Goal: Communication & Community: Answer question/provide support

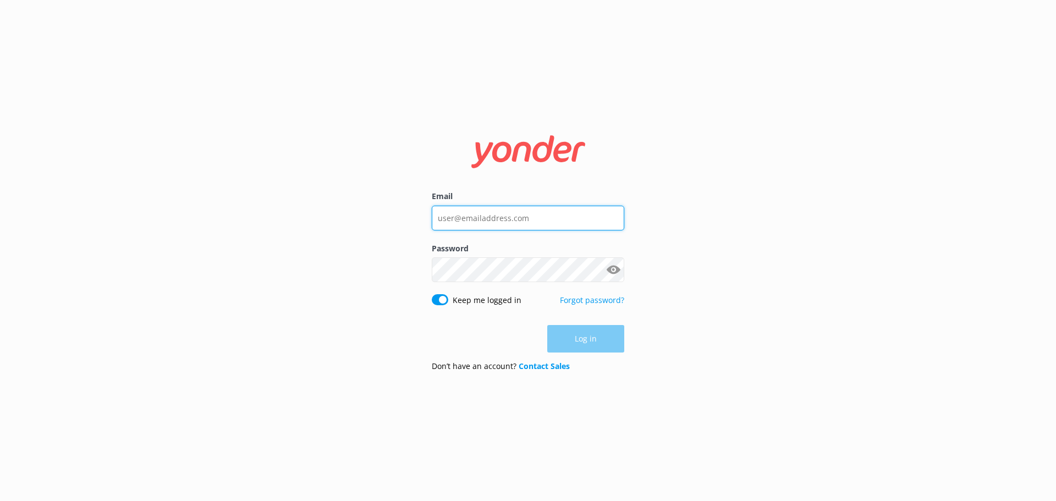
type input "[EMAIL_ADDRESS][DOMAIN_NAME]"
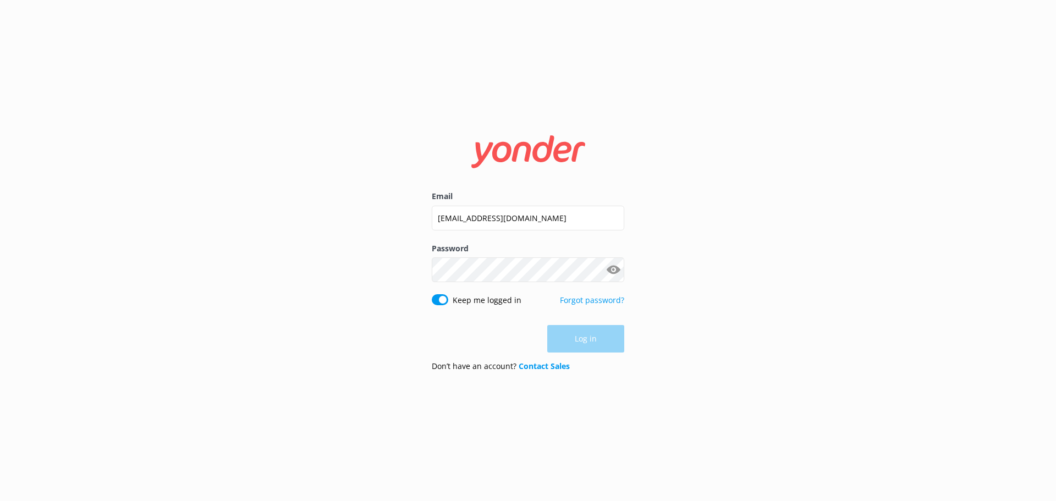
click at [586, 332] on div "Log in" at bounding box center [528, 339] width 193 height 28
click at [586, 340] on button "Log in" at bounding box center [585, 340] width 77 height 28
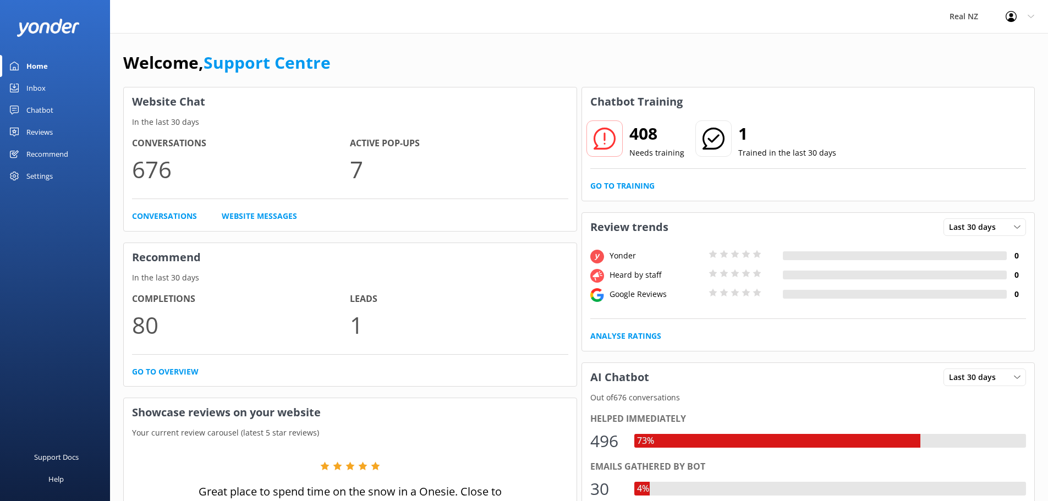
click at [30, 84] on div "Inbox" at bounding box center [35, 88] width 19 height 22
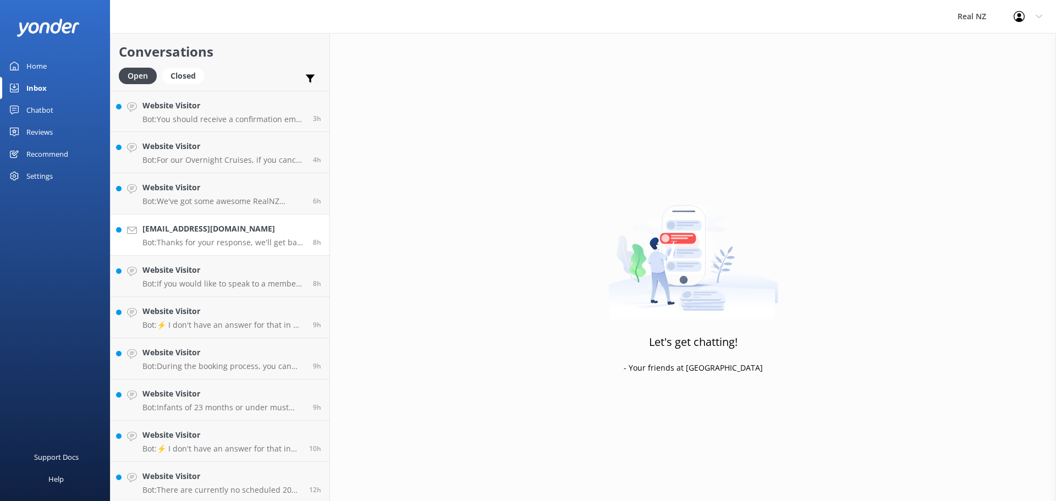
click at [198, 229] on h4 "[EMAIL_ADDRESS][DOMAIN_NAME]" at bounding box center [223, 229] width 162 height 12
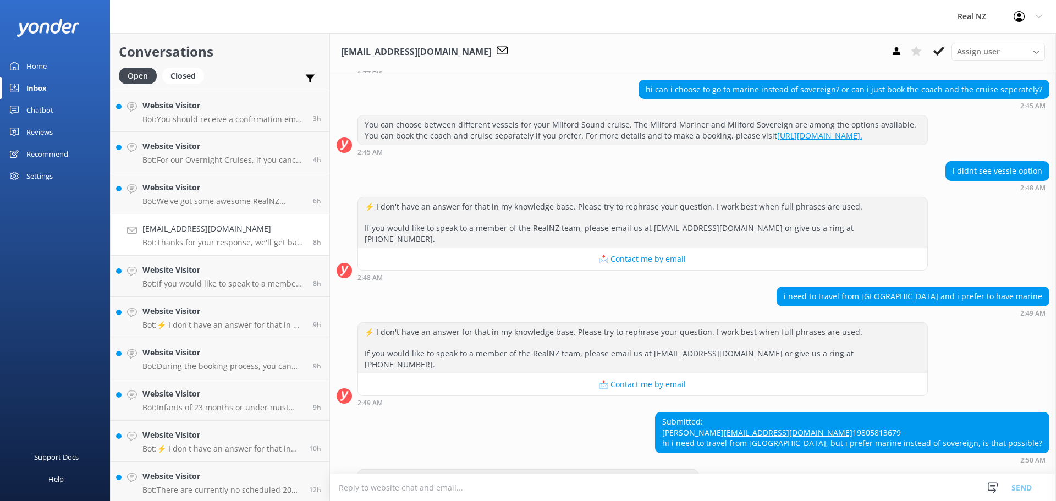
scroll to position [144, 0]
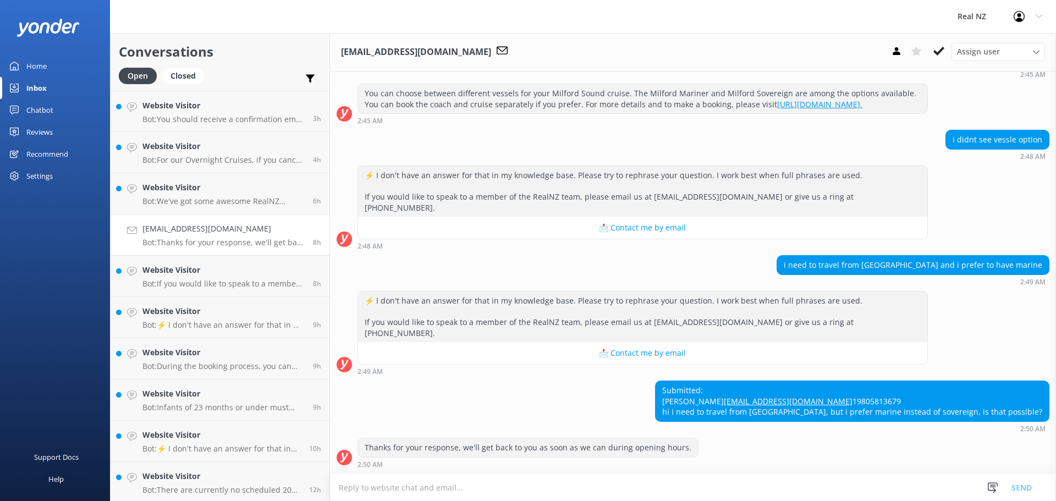
click at [433, 492] on textarea at bounding box center [693, 487] width 726 height 27
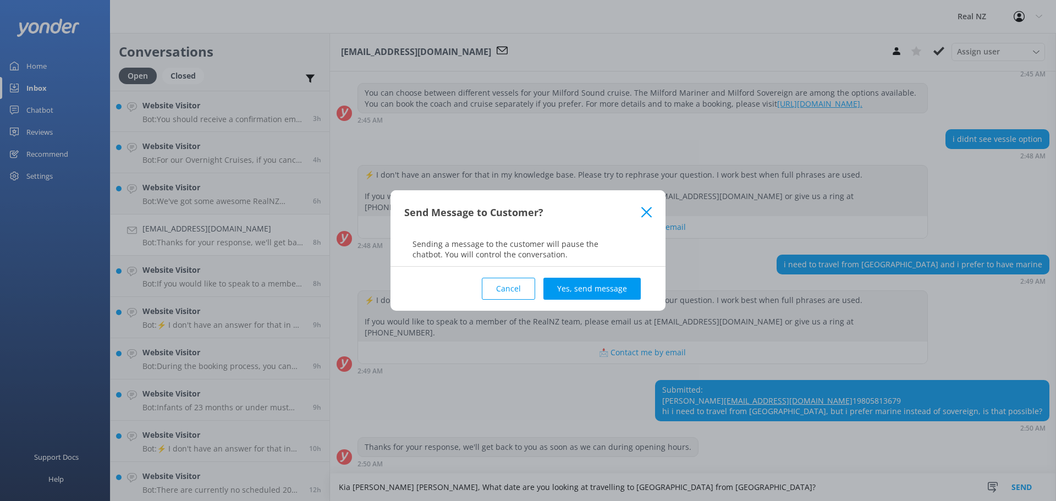
type textarea "Kia [PERSON_NAME] [PERSON_NAME], What date are you looking at travelling to [GE…"
click at [611, 286] on button "Yes, send message" at bounding box center [591, 289] width 97 height 22
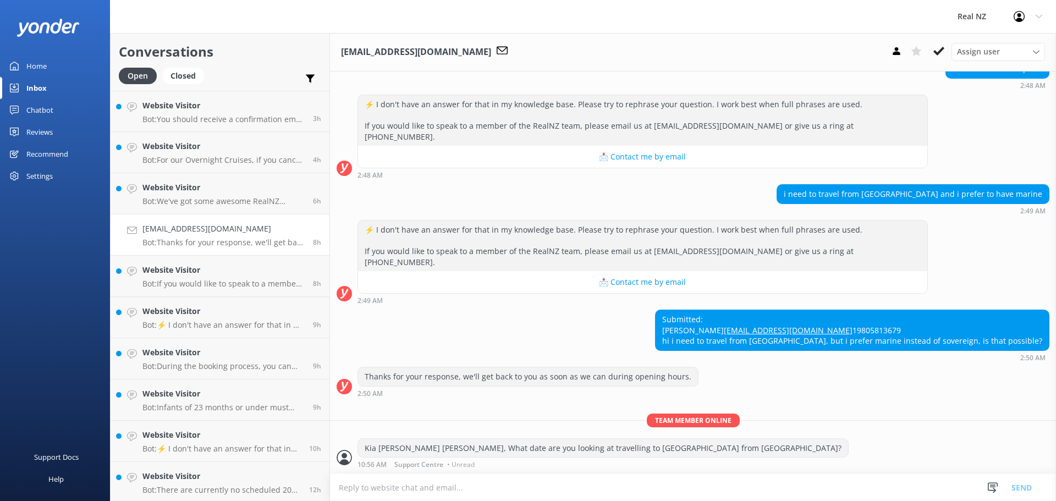
scroll to position [216, 0]
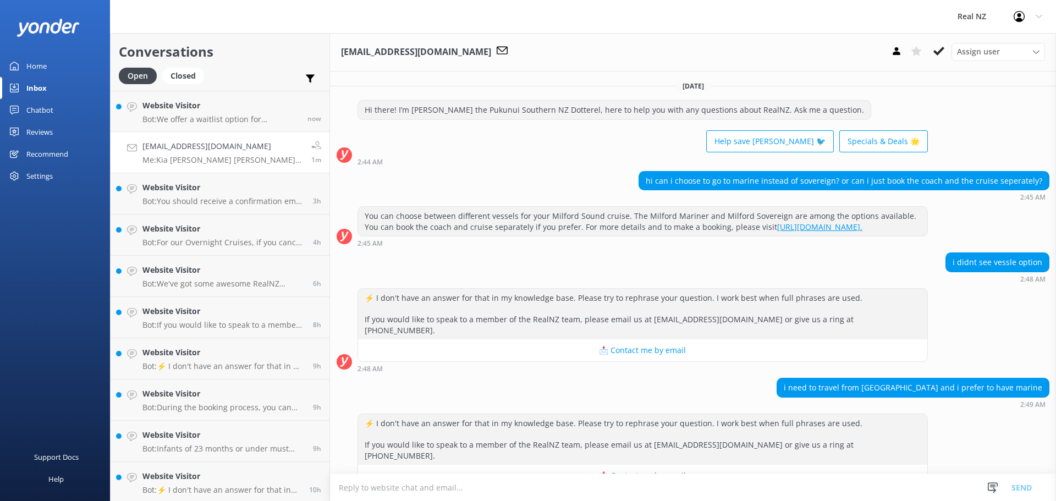
scroll to position [216, 0]
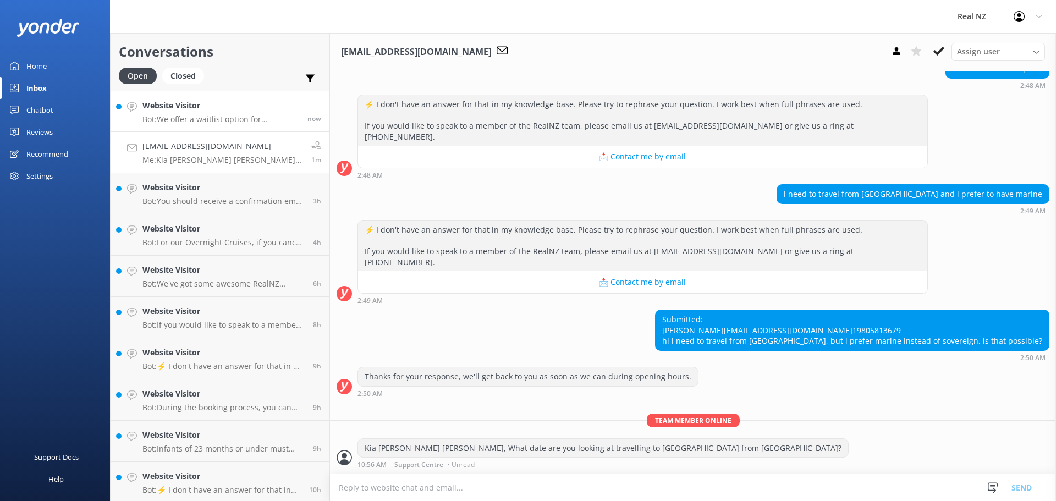
click at [180, 119] on p "Bot: We offer a waitlist option for experiences that are currently unavailable.…" at bounding box center [220, 119] width 157 height 10
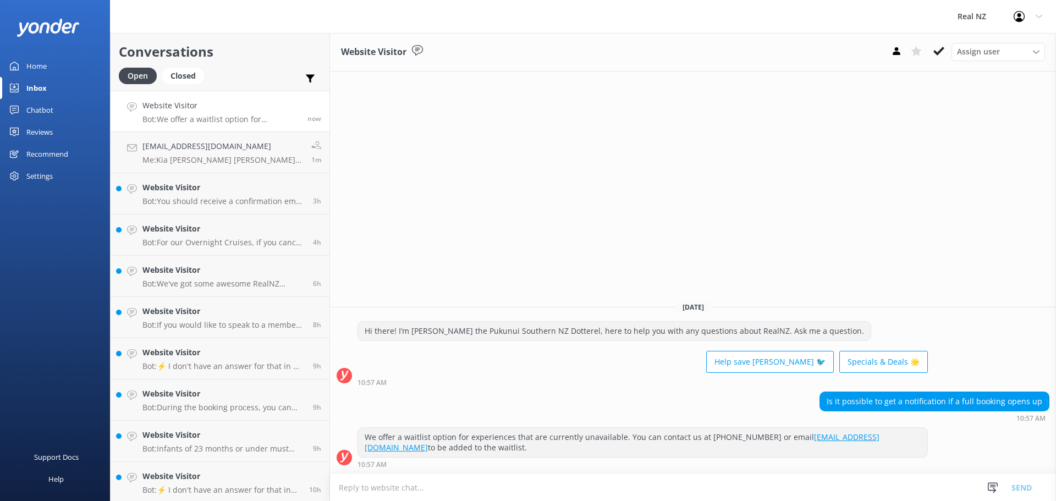
click at [32, 61] on div "Home" at bounding box center [36, 66] width 20 height 22
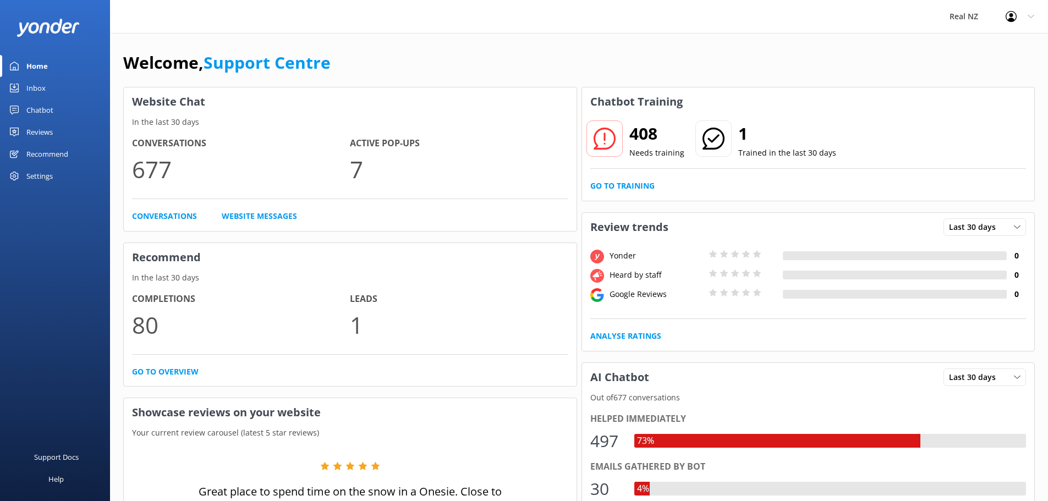
drag, startPoint x: 36, startPoint y: 86, endPoint x: 31, endPoint y: 93, distance: 8.7
click at [36, 86] on div "Inbox" at bounding box center [35, 88] width 19 height 22
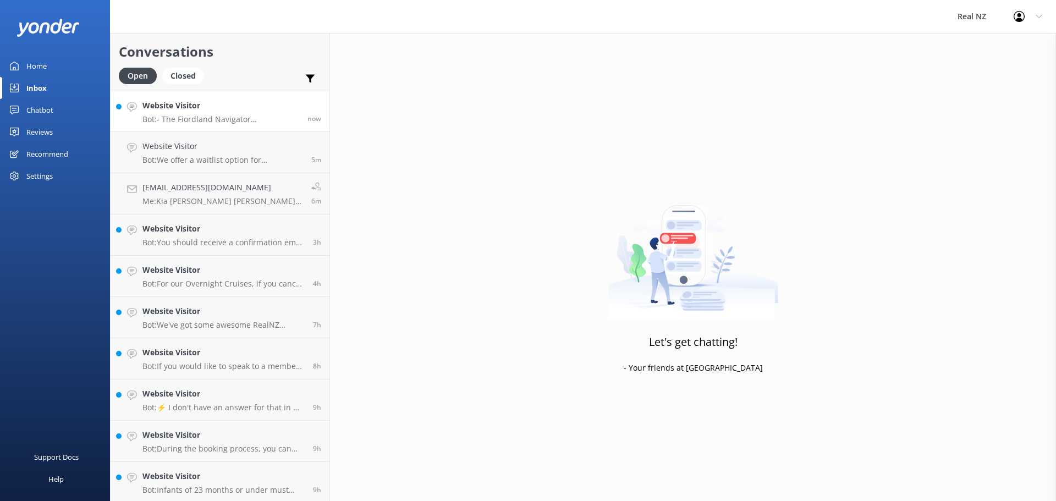
click at [200, 113] on div "Website Visitor Bot: - The Fiordland Navigator accommodates 72 passengers with …" at bounding box center [220, 112] width 157 height 24
